Goal: Information Seeking & Learning: Learn about a topic

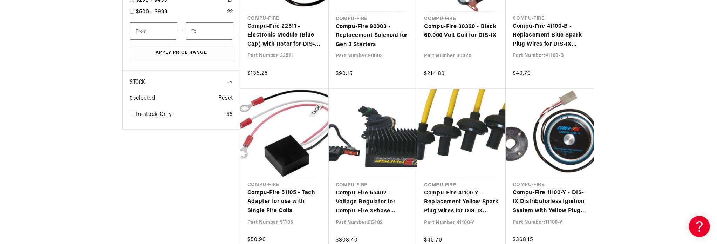
scroll to position [526, 0]
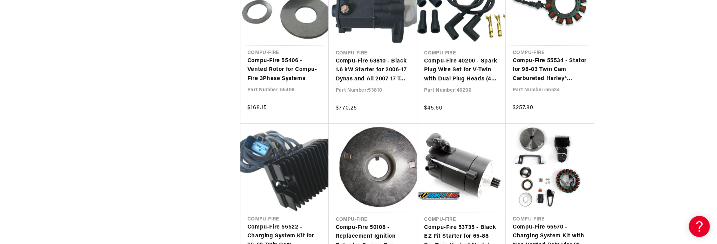
scroll to position [1752, 0]
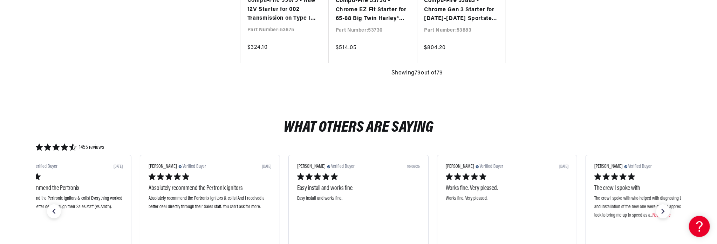
scroll to position [0, 32]
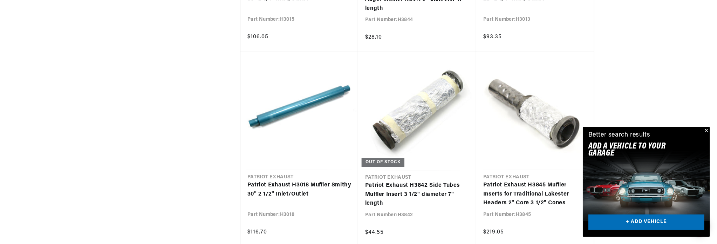
scroll to position [841, 0]
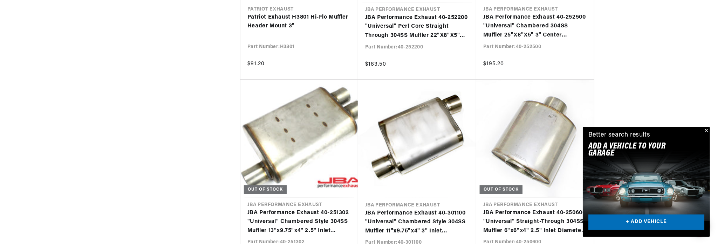
scroll to position [0, 212]
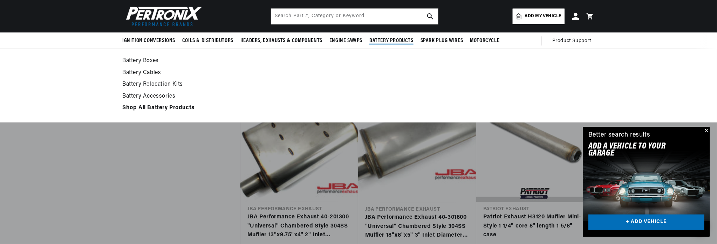
click at [162, 94] on link "Battery Accessories" at bounding box center [358, 96] width 472 height 10
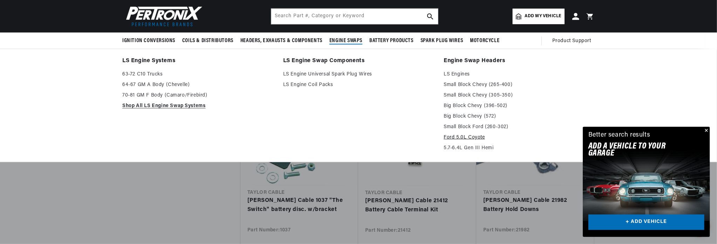
click at [455, 137] on link "Ford 5.0L Coyote" at bounding box center [519, 137] width 151 height 8
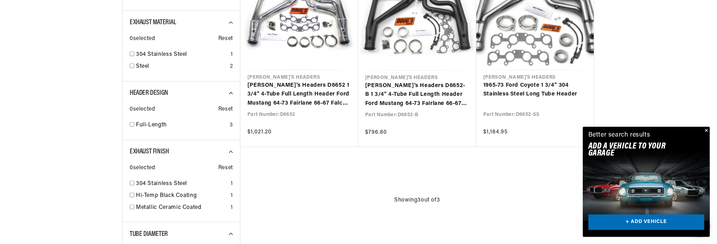
scroll to position [315, 0]
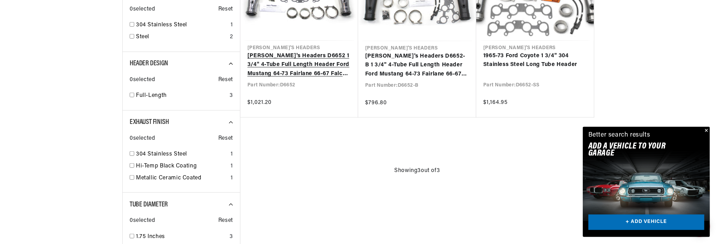
click at [301, 66] on link "Doug's Headers D6652 1 3/4" 4-Tube Full Length Header Ford Mustang 64-73 Fairla…" at bounding box center [299, 65] width 104 height 27
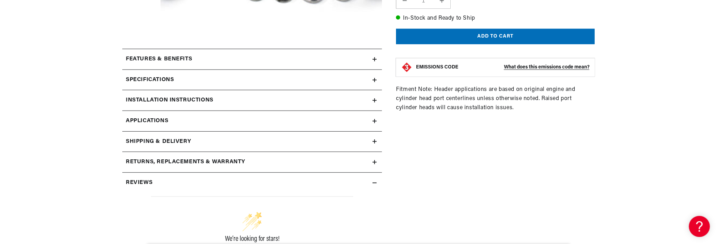
scroll to position [315, 0]
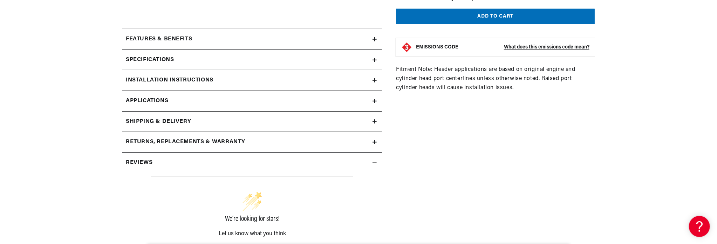
click at [135, 101] on span "Applications" at bounding box center [147, 100] width 42 height 9
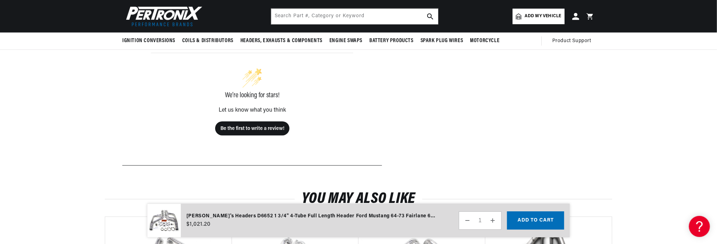
scroll to position [431, 0]
